Goal: Task Accomplishment & Management: Use online tool/utility

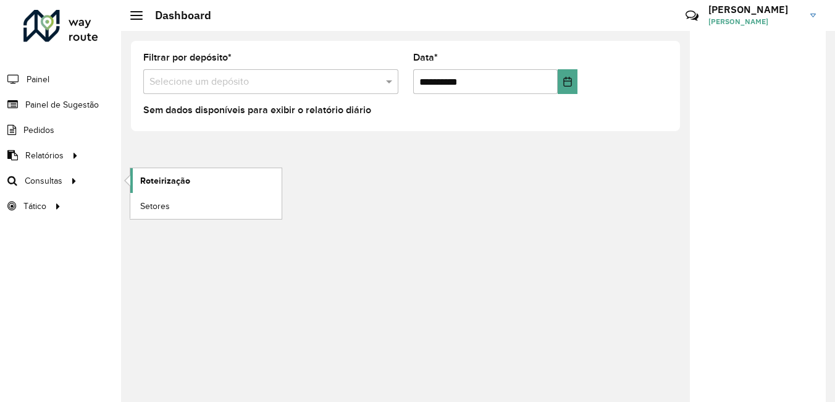
click at [139, 179] on link "Roteirização" at bounding box center [205, 180] width 151 height 25
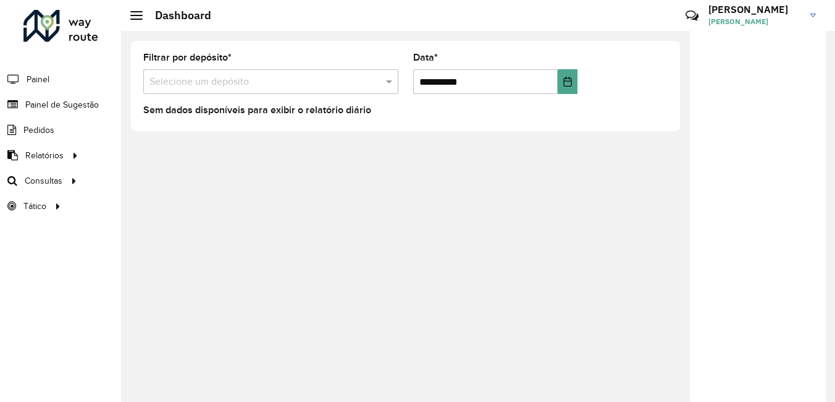
click at [305, 401] on div "**********" at bounding box center [478, 216] width 714 height 371
click at [418, 318] on div "**********" at bounding box center [478, 216] width 714 height 371
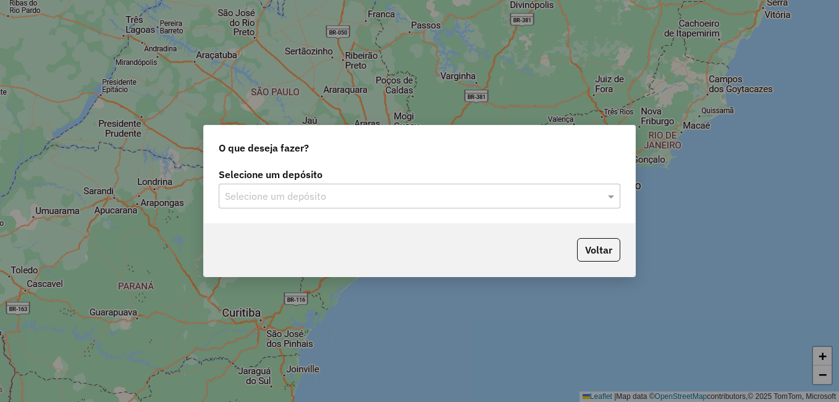
click at [504, 195] on input "text" at bounding box center [407, 196] width 365 height 15
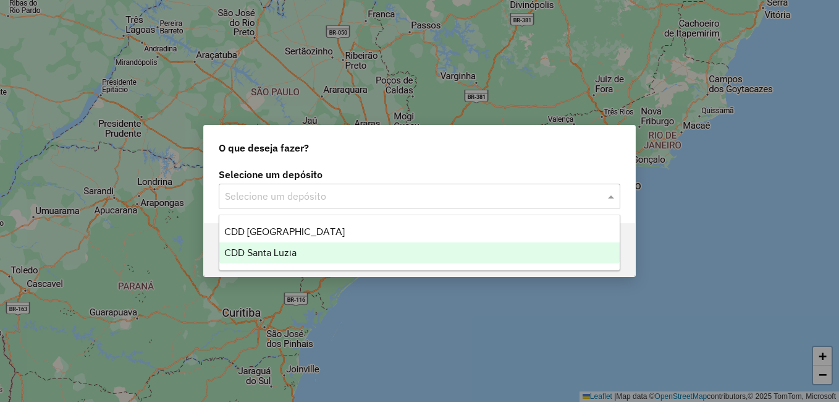
click at [293, 248] on span "CDD Santa Luzia" at bounding box center [260, 252] width 72 height 11
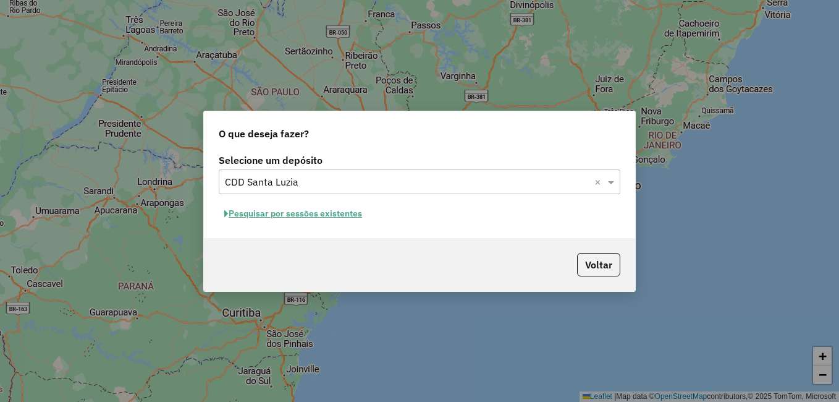
click at [299, 209] on button "Pesquisar por sessões existentes" at bounding box center [293, 213] width 149 height 19
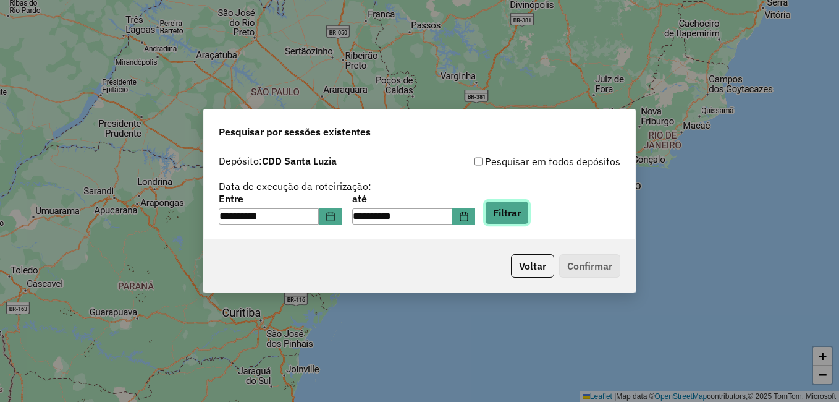
click at [521, 218] on button "Filtrar" at bounding box center [507, 212] width 44 height 23
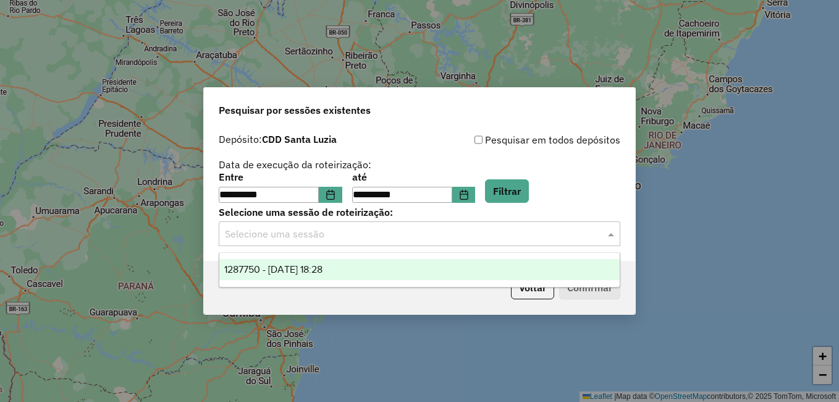
click at [342, 238] on input "text" at bounding box center [407, 234] width 365 height 15
click at [294, 270] on span "1287750 - 03/10/2025 18:28" at bounding box center [273, 269] width 98 height 11
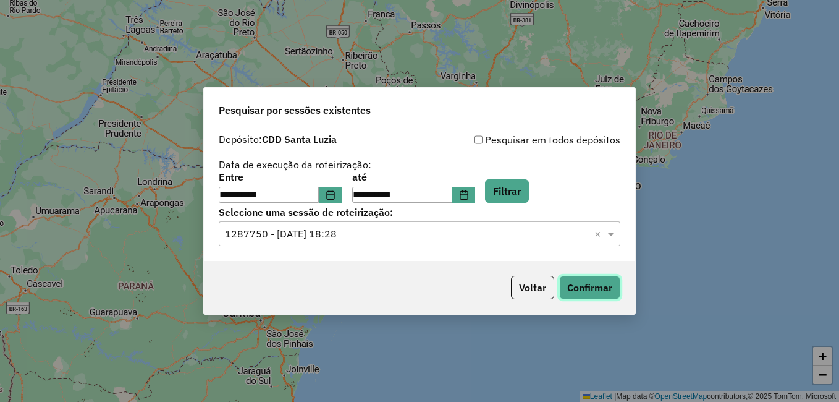
click at [582, 289] on button "Confirmar" at bounding box center [589, 287] width 61 height 23
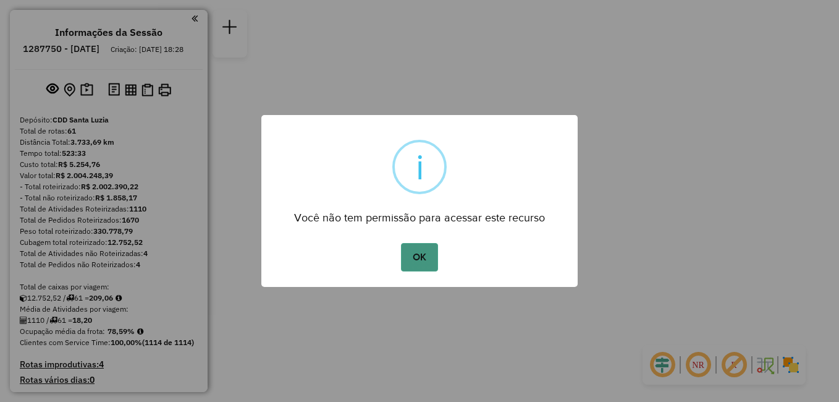
click at [426, 253] on button "OK" at bounding box center [419, 257] width 36 height 28
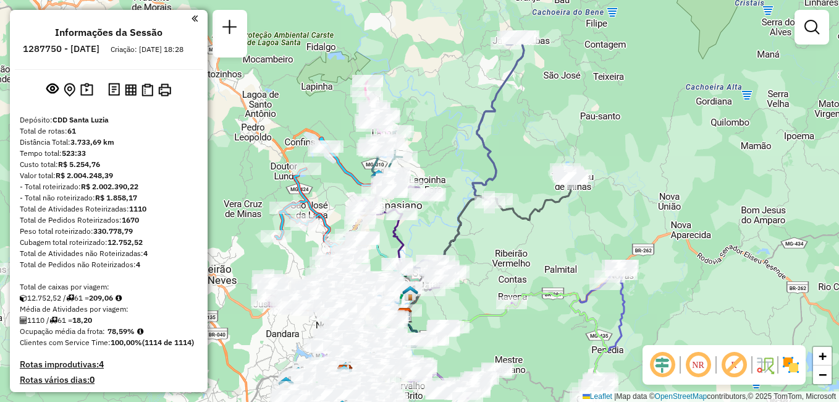
drag, startPoint x: 455, startPoint y: 164, endPoint x: 454, endPoint y: 234, distance: 70.4
click at [454, 234] on icon at bounding box center [487, 247] width 169 height 137
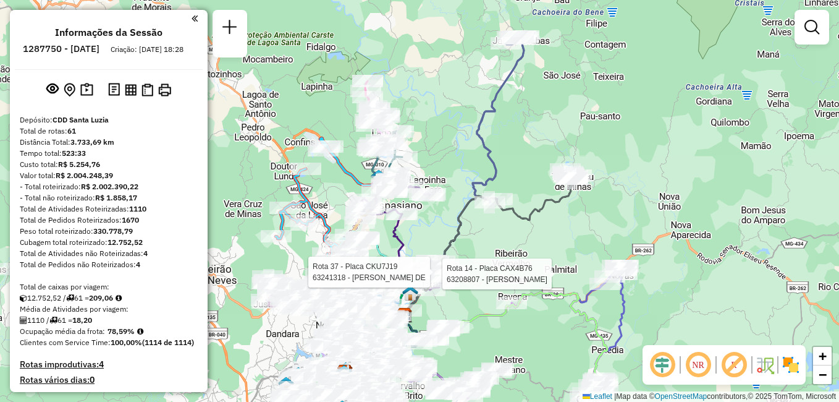
select select "**********"
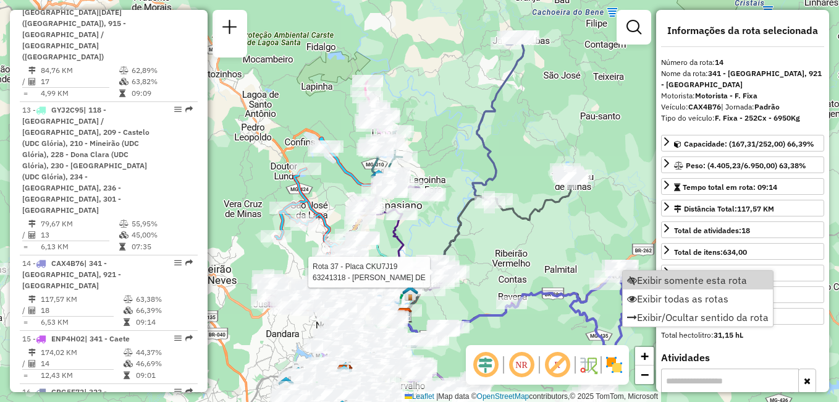
scroll to position [1453, 0]
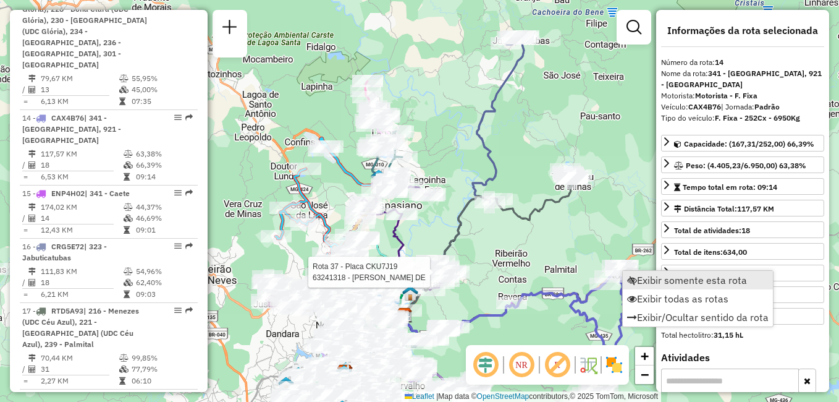
click at [654, 281] on span "Exibir somente esta rota" at bounding box center [692, 280] width 110 height 10
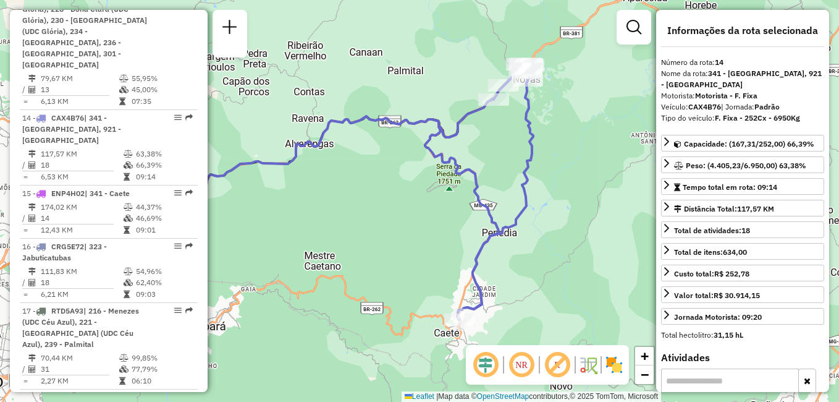
drag, startPoint x: 613, startPoint y: 284, endPoint x: 505, endPoint y: 274, distance: 108.0
click at [505, 274] on div "Janela de atendimento Grade de atendimento Capacidade Transportadoras Veículos …" at bounding box center [419, 201] width 839 height 402
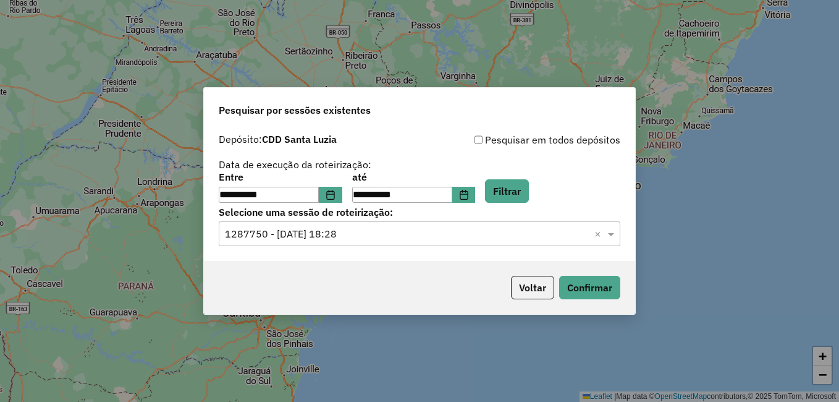
click at [393, 234] on input "text" at bounding box center [407, 234] width 365 height 15
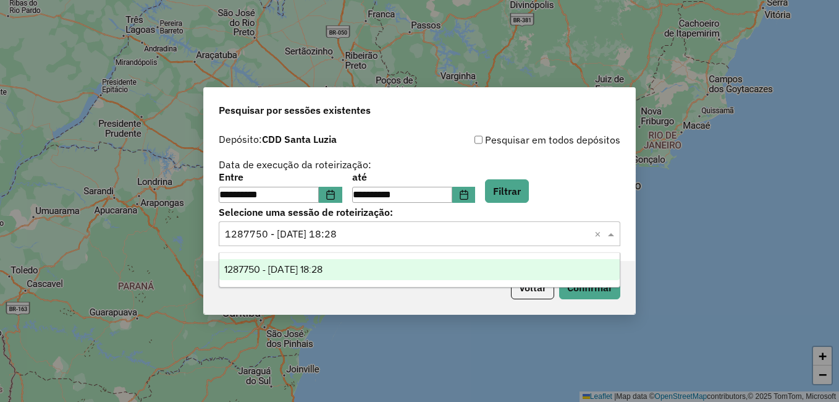
click at [723, 238] on div "**********" at bounding box center [419, 201] width 839 height 402
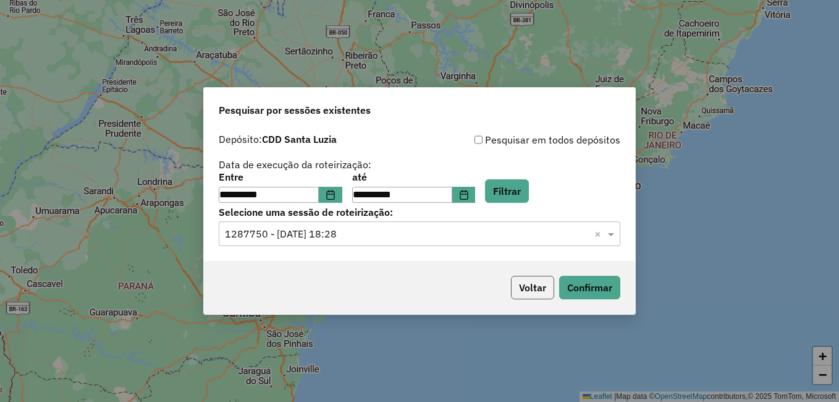
click at [528, 296] on button "Voltar" at bounding box center [532, 287] width 43 height 23
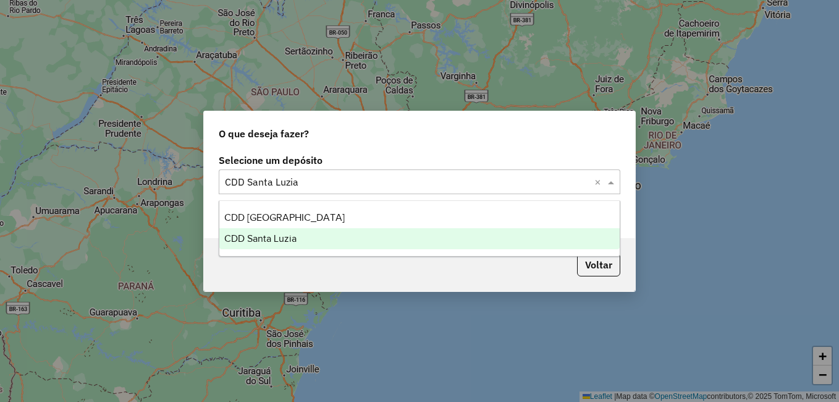
click at [381, 181] on input "text" at bounding box center [407, 182] width 365 height 15
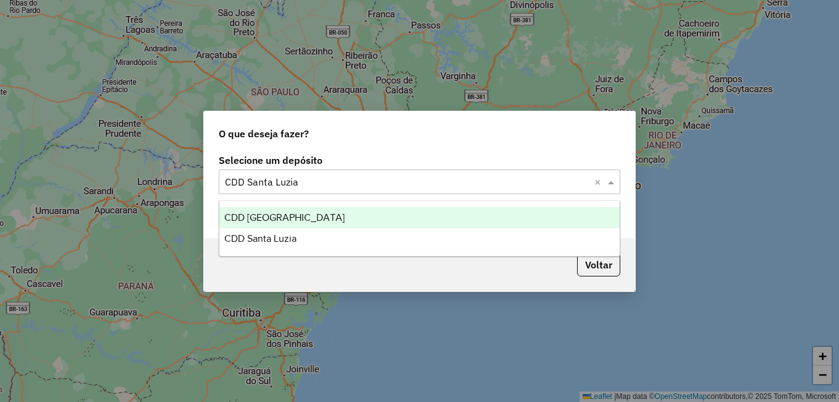
click at [350, 217] on div "CDD Belo Horizonte" at bounding box center [419, 217] width 400 height 21
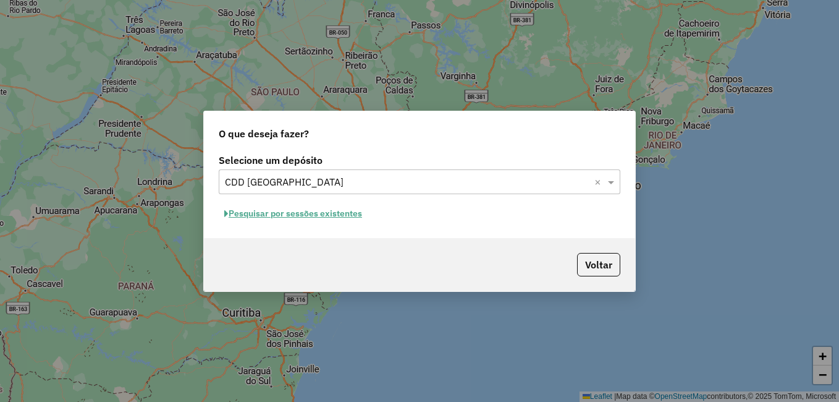
click at [412, 245] on div "Voltar" at bounding box center [419, 264] width 431 height 53
click at [451, 173] on div "Selecione um depósito × CDD Belo Horizonte ×" at bounding box center [420, 181] width 402 height 25
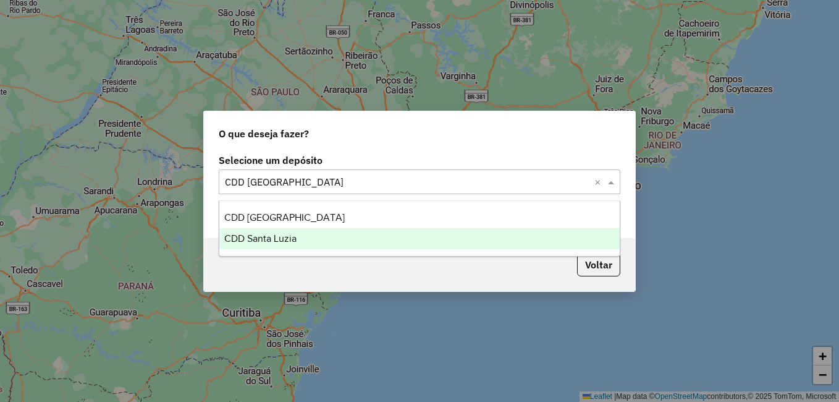
click at [347, 237] on div "CDD Santa Luzia" at bounding box center [419, 238] width 400 height 21
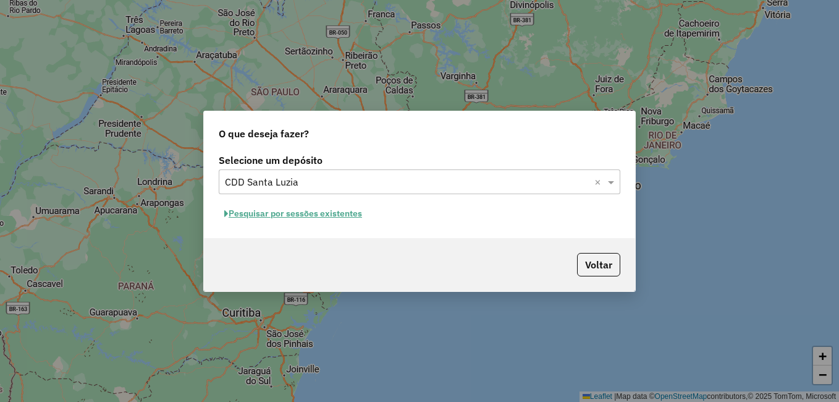
click at [409, 173] on div "Selecione um depósito × CDD Santa Luzia ×" at bounding box center [420, 181] width 402 height 25
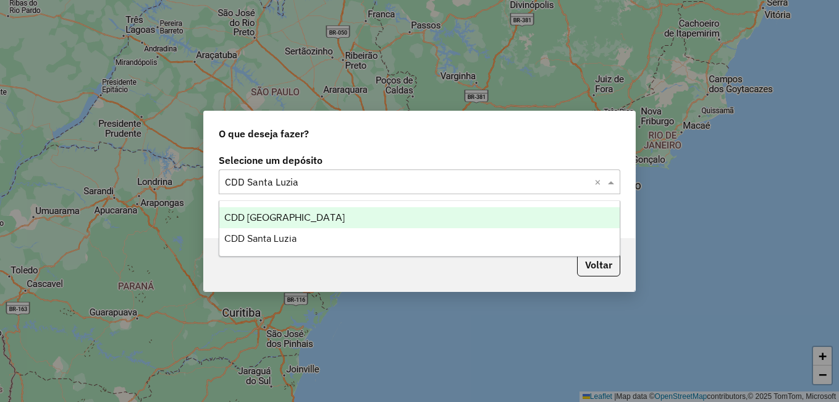
click at [331, 224] on div "CDD Belo Horizonte" at bounding box center [419, 217] width 400 height 21
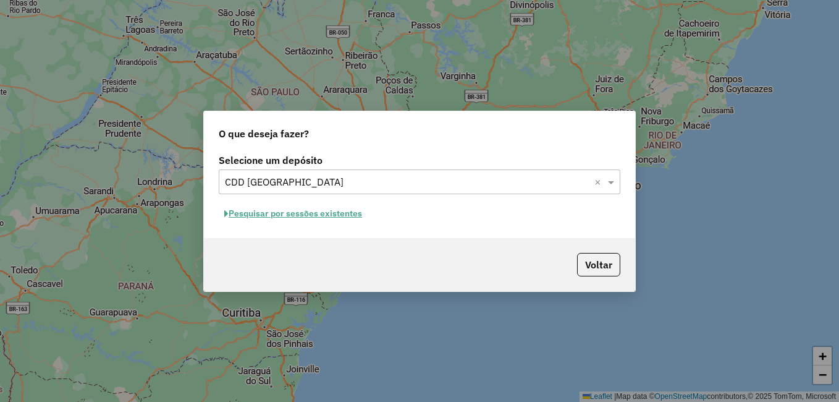
click at [320, 214] on button "Pesquisar por sessões existentes" at bounding box center [293, 213] width 149 height 19
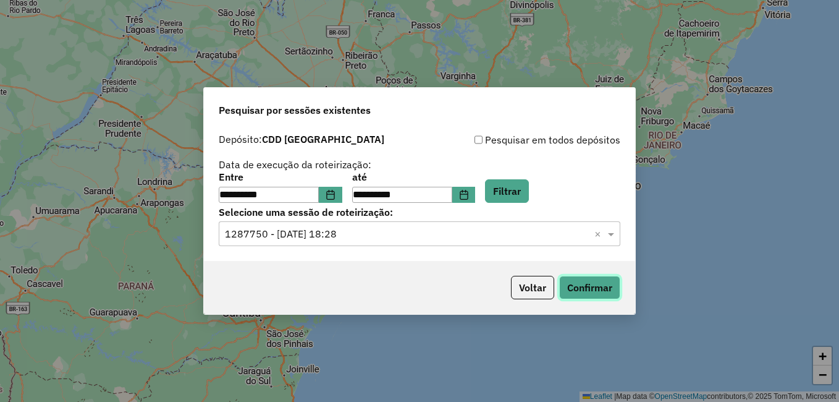
click at [582, 284] on button "Confirmar" at bounding box center [589, 287] width 61 height 23
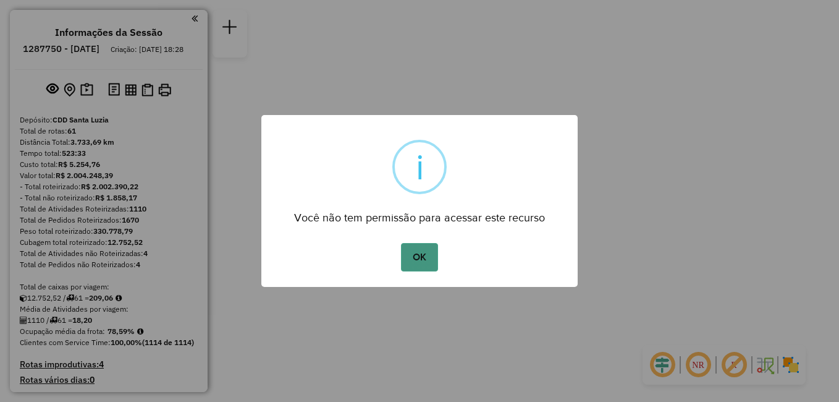
click at [428, 255] on button "OK" at bounding box center [419, 257] width 36 height 28
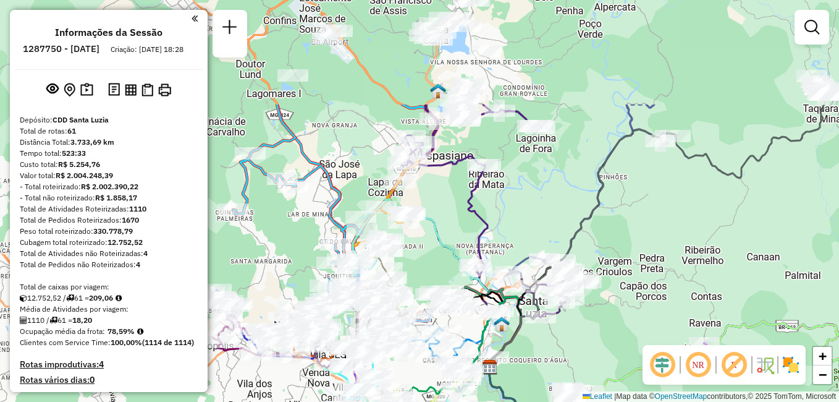
drag, startPoint x: 572, startPoint y: 153, endPoint x: 651, endPoint y: 296, distance: 163.2
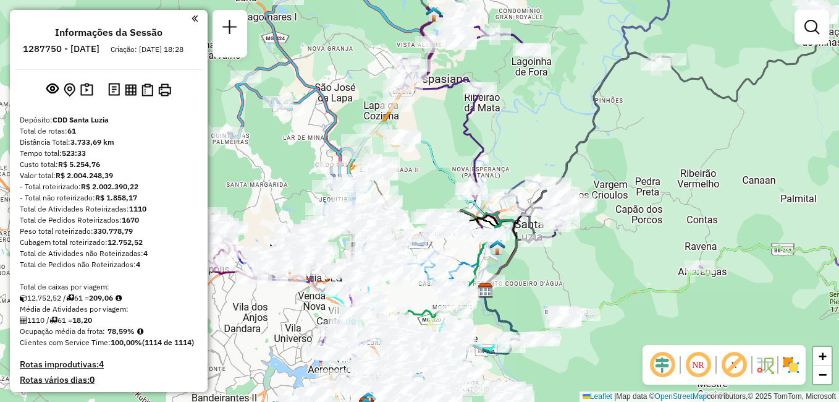
drag, startPoint x: 548, startPoint y: 120, endPoint x: 546, endPoint y: 41, distance: 79.7
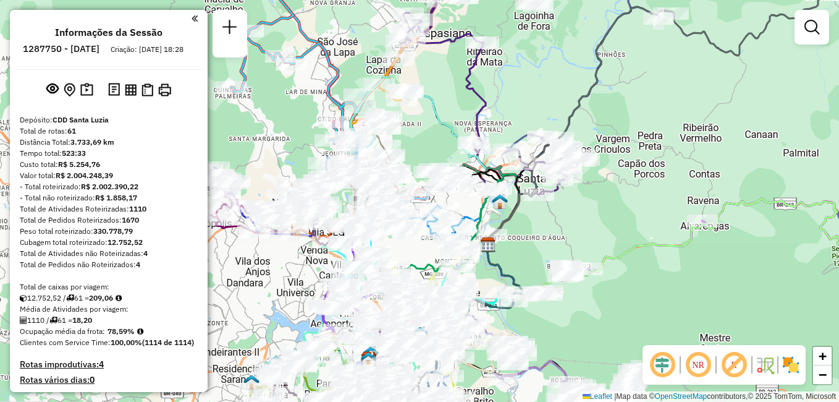
drag, startPoint x: 534, startPoint y: 129, endPoint x: 536, endPoint y: 82, distance: 47.0
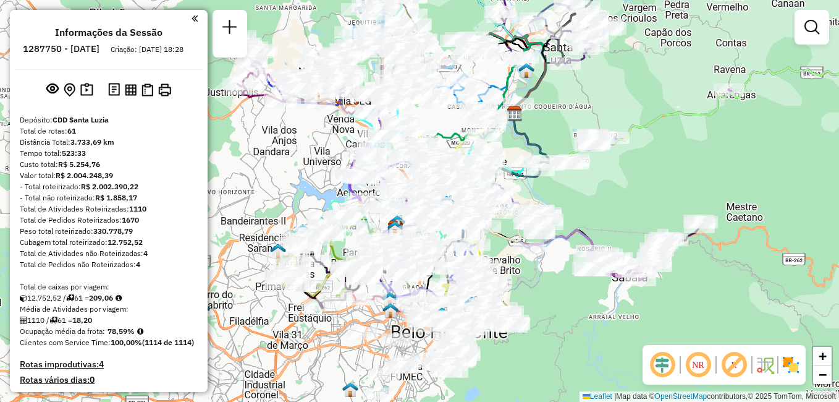
drag, startPoint x: 615, startPoint y: 219, endPoint x: 641, endPoint y: 90, distance: 132.4
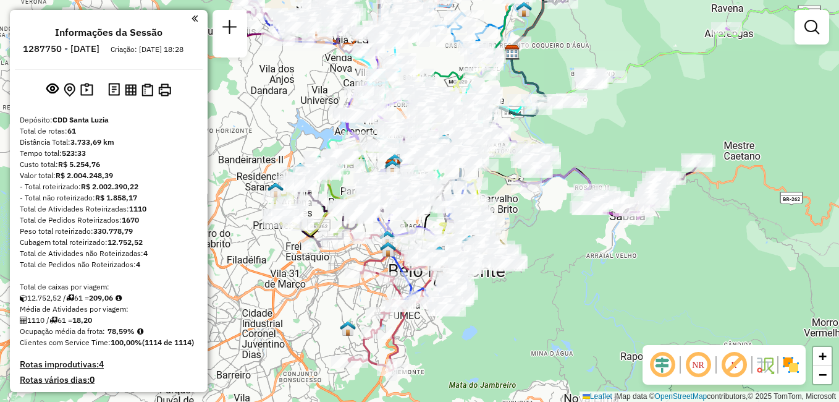
drag, startPoint x: 584, startPoint y: 237, endPoint x: 581, endPoint y: 175, distance: 61.2
